Goal: Transaction & Acquisition: Purchase product/service

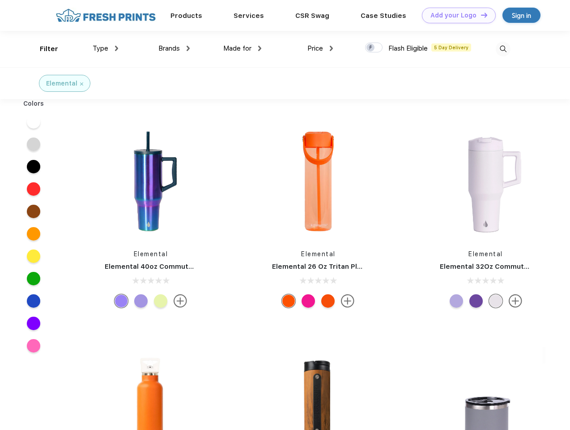
scroll to position [0, 0]
click at [456, 15] on link "Add your Logo Design Tool" at bounding box center [459, 16] width 74 height 16
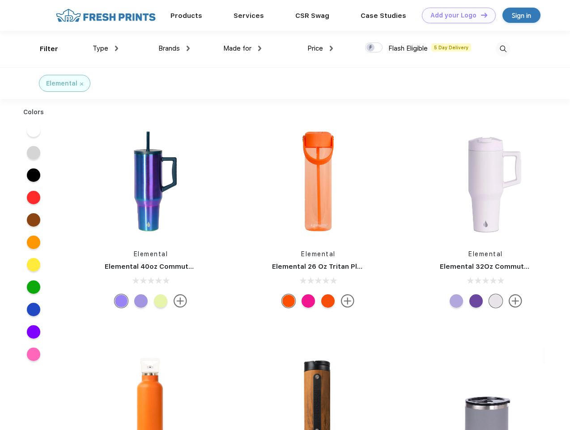
click at [0, 0] on div "Design Tool" at bounding box center [0, 0] width 0 height 0
click at [480, 15] on link "Add your Logo Design Tool" at bounding box center [459, 16] width 74 height 16
click at [43, 49] on div "Filter" at bounding box center [49, 49] width 18 height 10
click at [106, 48] on span "Type" at bounding box center [101, 48] width 16 height 8
click at [174, 48] on span "Brands" at bounding box center [168, 48] width 21 height 8
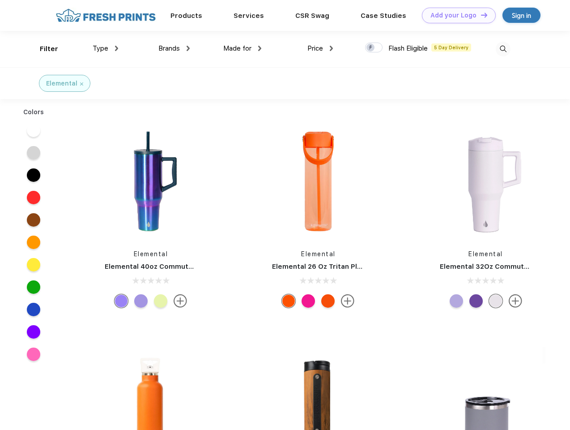
click at [243, 48] on span "Made for" at bounding box center [237, 48] width 28 height 8
click at [320, 48] on span "Price" at bounding box center [316, 48] width 16 height 8
click at [374, 48] on div at bounding box center [373, 48] width 17 height 10
click at [371, 48] on input "checkbox" at bounding box center [368, 45] width 6 height 6
click at [503, 49] on img at bounding box center [503, 49] width 15 height 15
